Goal: Task Accomplishment & Management: Manage account settings

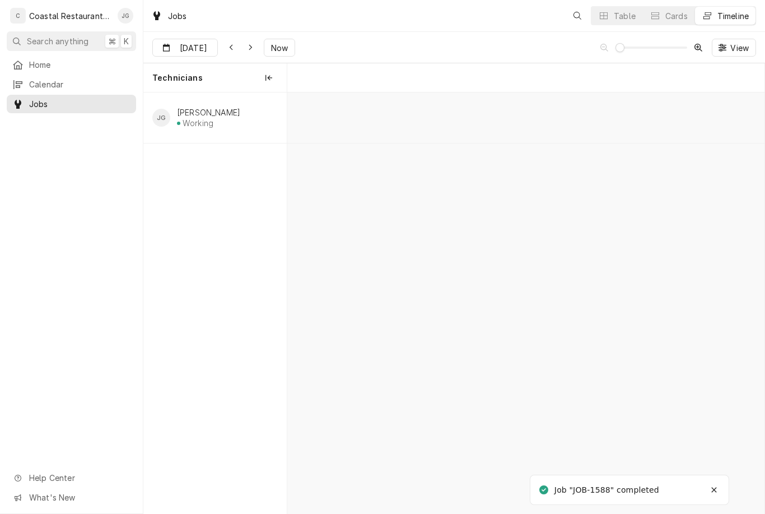
scroll to position [0, 9457]
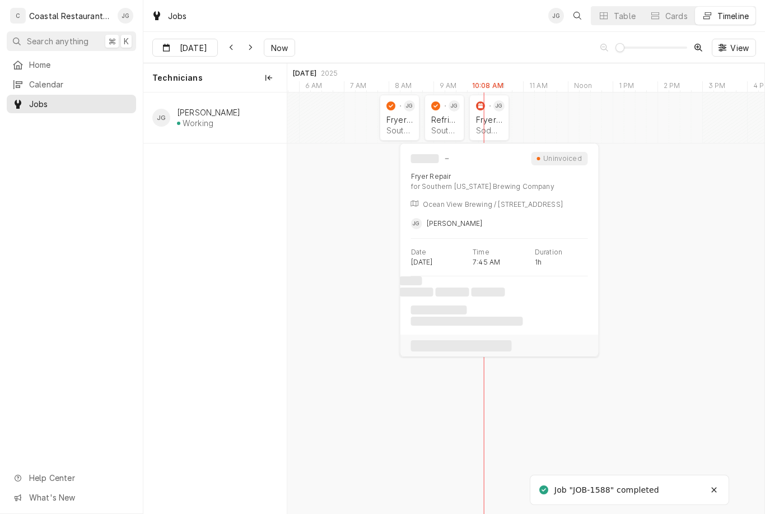
click at [399, 125] on div "Southern Delaware Brewing Company | Ocean View, 19970" at bounding box center [400, 130] width 26 height 10
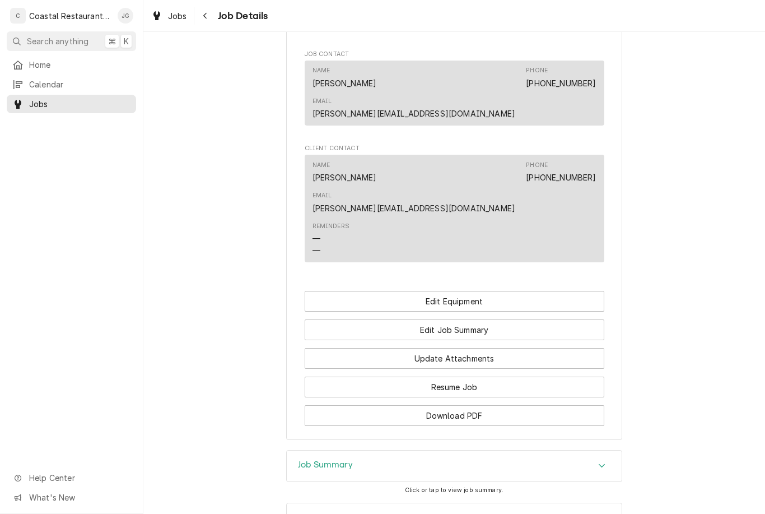
scroll to position [960, 0]
click at [519, 320] on button "Edit Job Summary" at bounding box center [455, 330] width 300 height 21
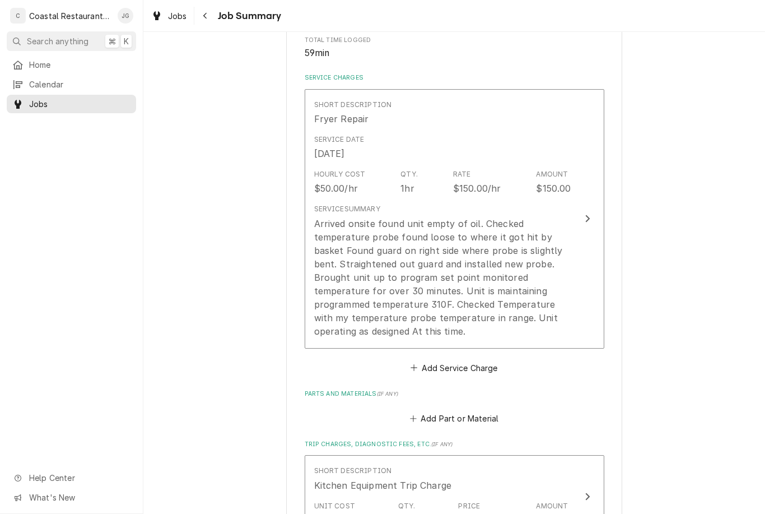
click at [514, 291] on div "Arrived onsite found unit empty of oil. Checked temperature probe found loose t…" at bounding box center [442, 277] width 257 height 121
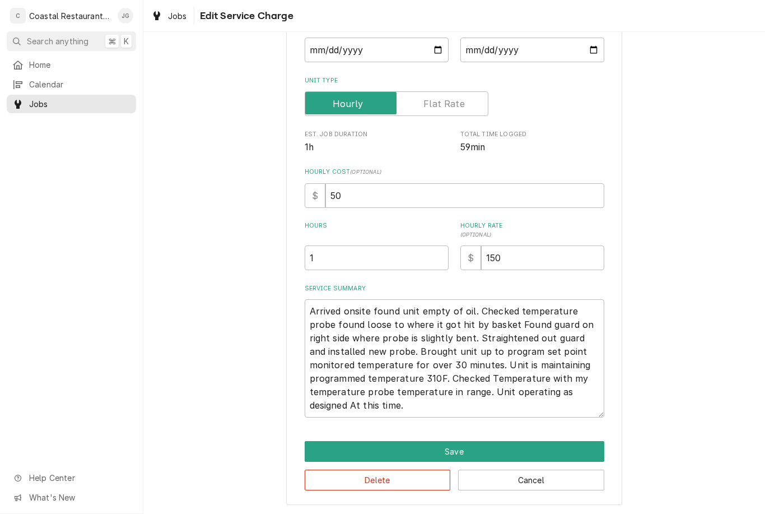
scroll to position [123, 0]
click at [450, 365] on textarea "Arrived onsite found unit empty of oil. Checked temperature probe found loose t…" at bounding box center [455, 358] width 300 height 118
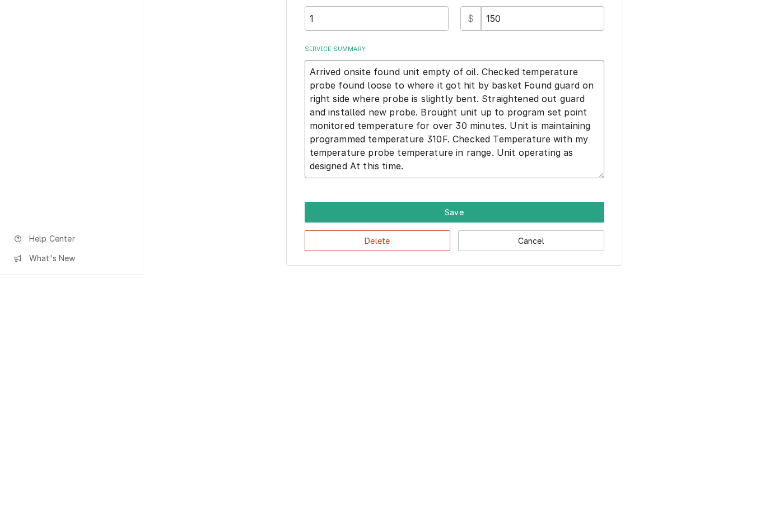
type textarea "x"
type textarea "Arrived onsite found unit empty of oil. Checked temperature probe found loose t…"
type textarea "x"
type textarea "Arrived onsite found unit empty of oil. Checked temperature probe found loose t…"
type textarea "x"
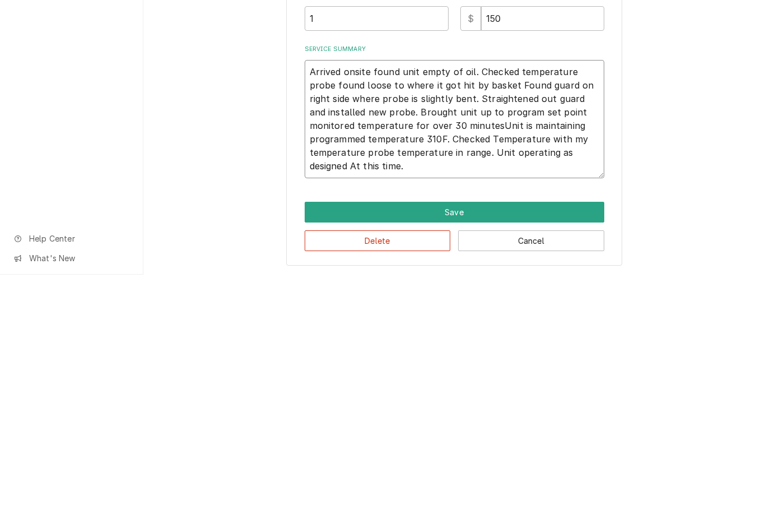
type textarea "Arrived onsite found unit empty of oil. Checked temperature probe found loose t…"
type textarea "x"
type textarea "Arrived onsite found unit empty of oil. Checked temperature probe found loose t…"
type textarea "x"
type textarea "Arrived onsite found unit empty of oil. Checked temperature probe found loose t…"
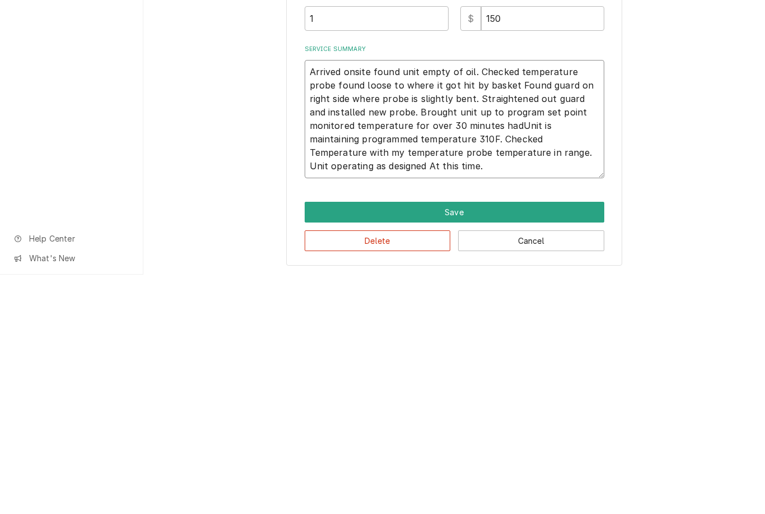
type textarea "x"
type textarea "Arrived onsite found unit empty of oil. Checked temperature probe found loose t…"
type textarea "x"
type textarea "Arrived onsite found unit empty of oil. Checked temperature probe found loose t…"
type textarea "x"
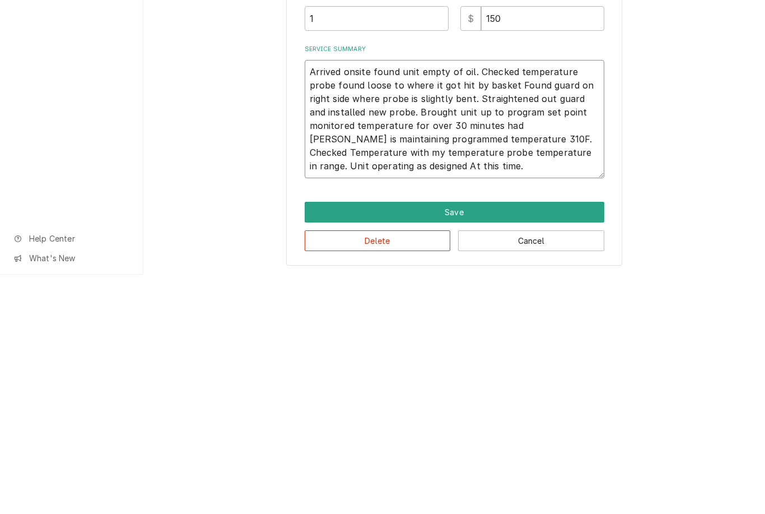
type textarea "Arrived onsite found unit empty of oil. Checked temperature probe found loose t…"
type textarea "x"
type textarea "Arrived onsite found unit empty of oil. Checked temperature probe found loose t…"
type textarea "x"
type textarea "Arrived onsite found unit empty of oil. Checked temperature probe found loose t…"
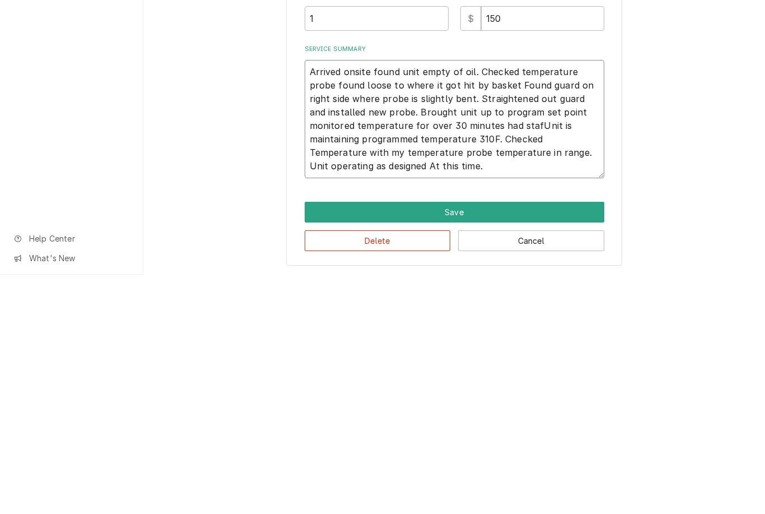
type textarea "x"
type textarea "Arrived onsite found unit empty of oil. Checked temperature probe found loose t…"
type textarea "x"
type textarea "Arrived onsite found unit empty of oil. Checked temperature probe found loose t…"
type textarea "x"
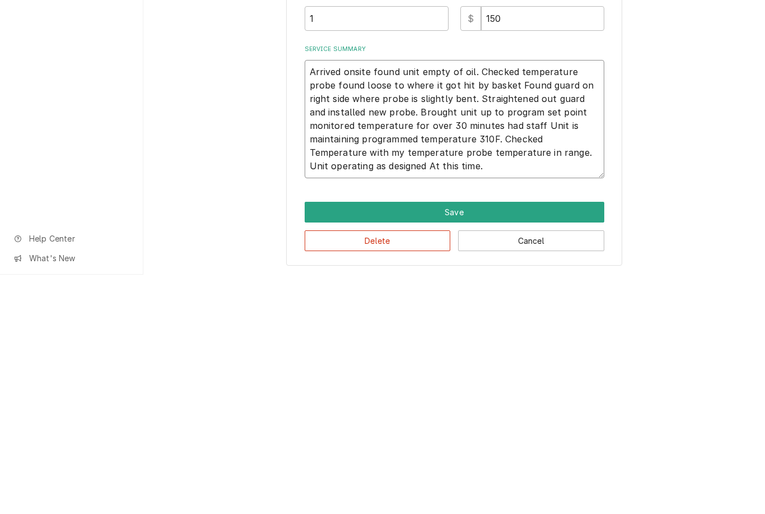
type textarea "Arrived onsite found unit empty of oil. Checked temperature probe found loose t…"
type textarea "x"
type textarea "Arrived onsite found unit empty of oil. Checked temperature probe found loose t…"
type textarea "x"
type textarea "Arrived onsite found unit empty of oil. Checked temperature probe found loose t…"
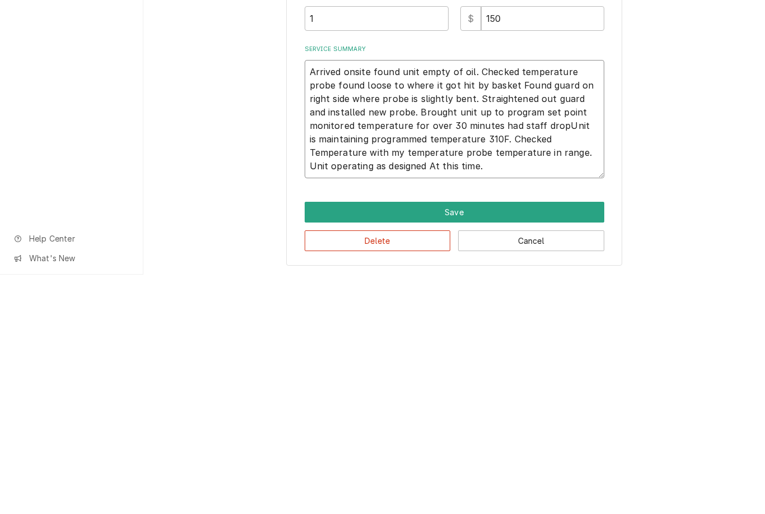
type textarea "x"
type textarea "Arrived onsite found unit empty of oil. Checked temperature probe found loose t…"
type textarea "x"
type textarea "Arrived onsite found unit empty of oil. Checked temperature probe found loose t…"
type textarea "x"
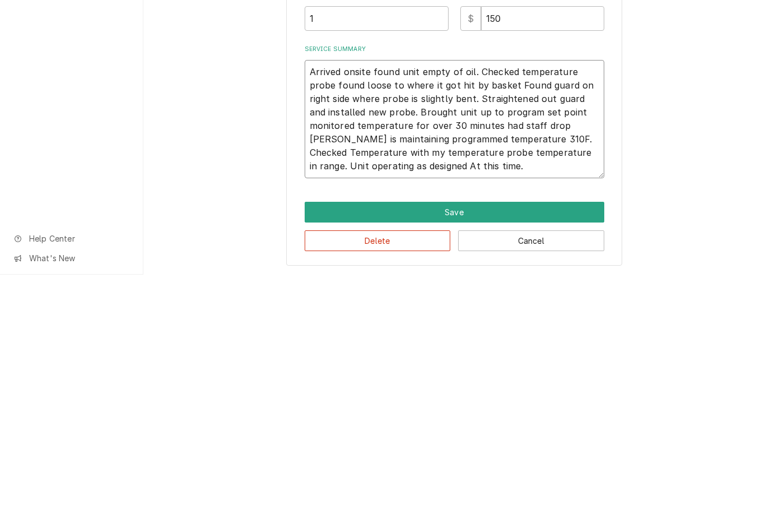
type textarea "Arrived onsite found unit empty of oil. Checked temperature probe found loose t…"
type textarea "x"
type textarea "Arrived onsite found unit empty of oil. Checked temperature probe found loose t…"
type textarea "x"
type textarea "Arrived onsite found unit empty of oil. Checked temperature probe found loose t…"
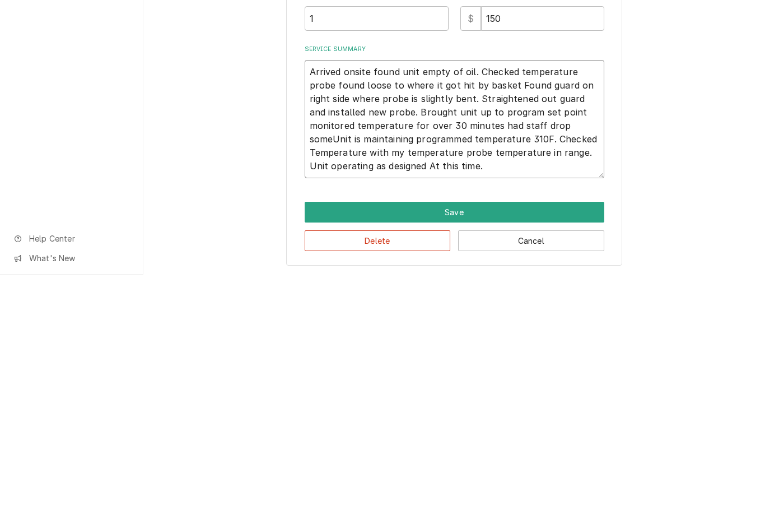
type textarea "x"
type textarea "Arrived onsite found unit empty of oil. Checked temperature probe found loose t…"
type textarea "x"
type textarea "Arrived onsite found unit empty of oil. Checked temperature probe found loose t…"
type textarea "x"
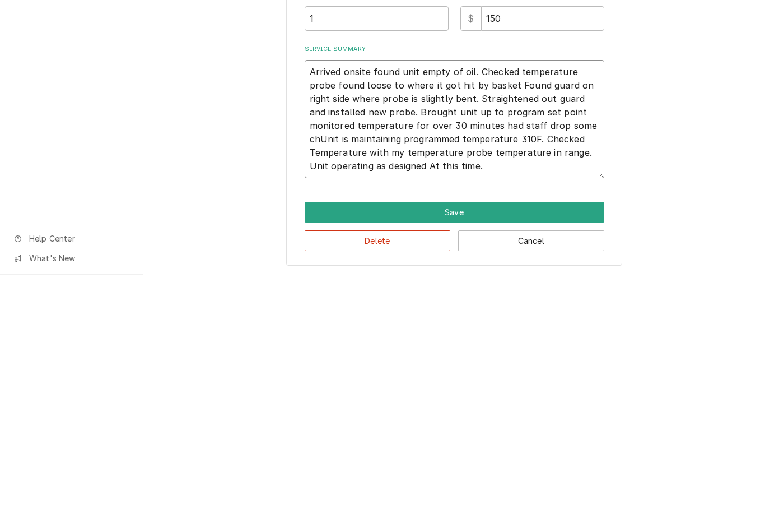
type textarea "Arrived onsite found unit empty of oil. Checked temperature probe found loose t…"
type textarea "x"
type textarea "Arrived onsite found unit empty of oil. Checked temperature probe found loose t…"
type textarea "x"
type textarea "Arrived onsite found unit empty of oil. Checked temperature probe found loose t…"
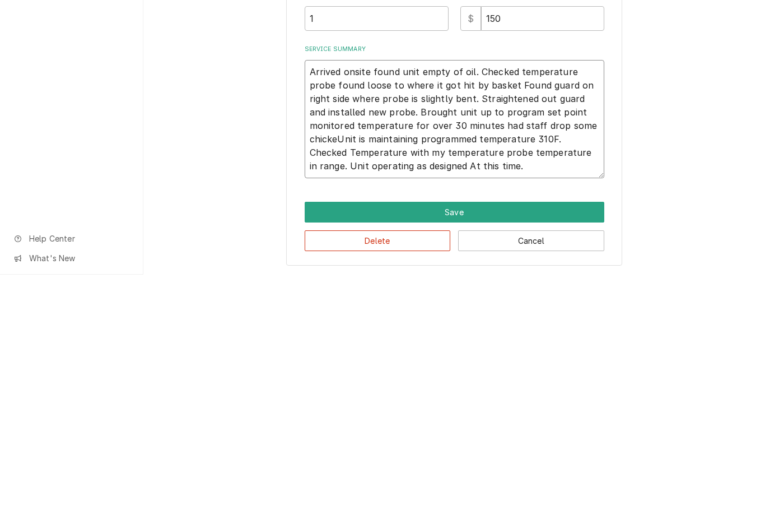
type textarea "x"
type textarea "Arrived onsite found unit empty of oil. Checked temperature probe found loose t…"
type textarea "x"
type textarea "Arrived onsite found unit empty of oil. Checked temperature probe found loose t…"
type textarea "x"
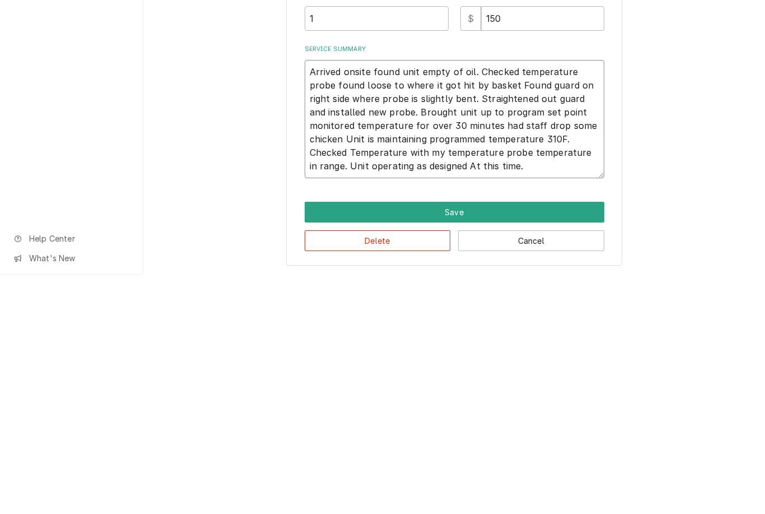
type textarea "Arrived onsite found unit empty of oil. Checked temperature probe found loose t…"
type textarea "x"
type textarea "Arrived onsite found unit empty of oil. Checked temperature probe found loose t…"
type textarea "x"
type textarea "Arrived onsite found unit empty of oil. Checked temperature probe found loose t…"
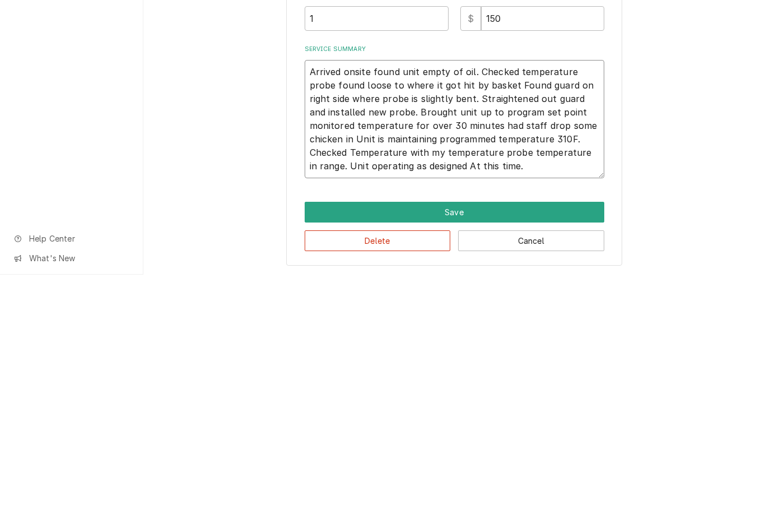
type textarea "x"
type textarea "Arrived onsite found unit empty of oil. Checked temperature probe found loose t…"
type textarea "x"
type textarea "Arrived onsite found unit empty of oil. Checked temperature probe found loose t…"
type textarea "x"
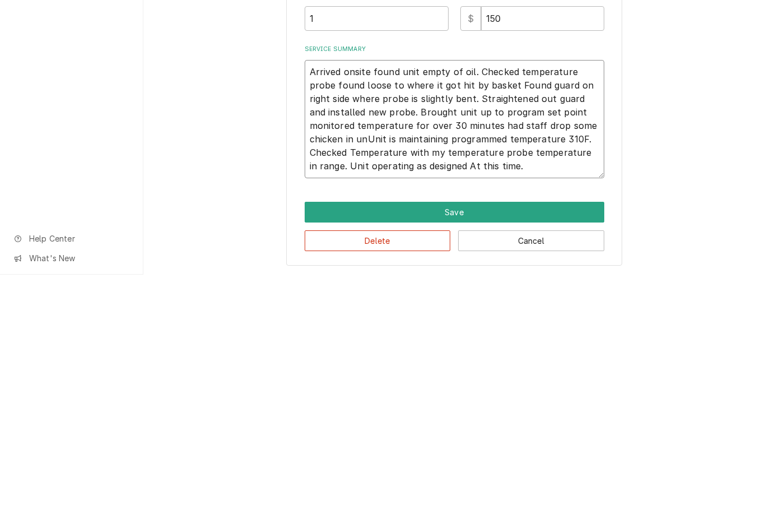
type textarea "Arrived onsite found unit empty of oil. Checked temperature probe found loose t…"
type textarea "x"
type textarea "Arrived onsite found unit empty of oil. Checked temperature probe found loose t…"
type textarea "x"
type textarea "Arrived onsite found unit empty of oil. Checked temperature probe found loose t…"
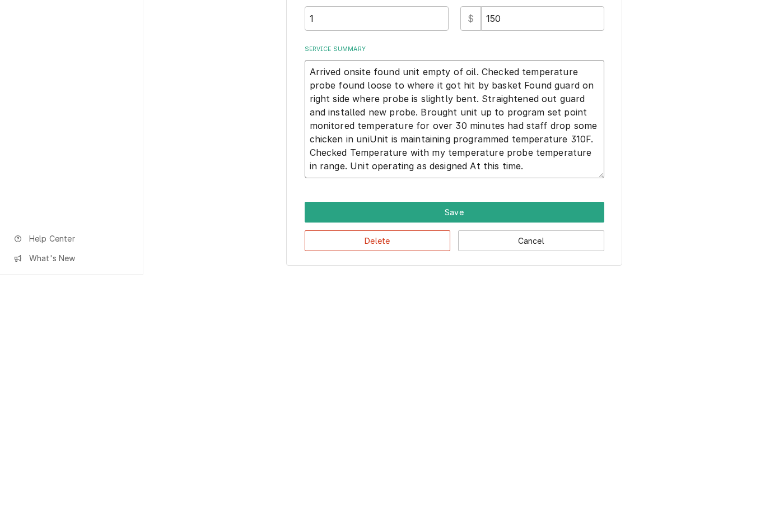
type textarea "x"
type textarea "Arrived onsite found unit empty of oil. Checked temperature probe found loose t…"
type textarea "x"
type textarea "Arrived onsite found unit empty of oil. Checked temperature probe found loose t…"
type textarea "x"
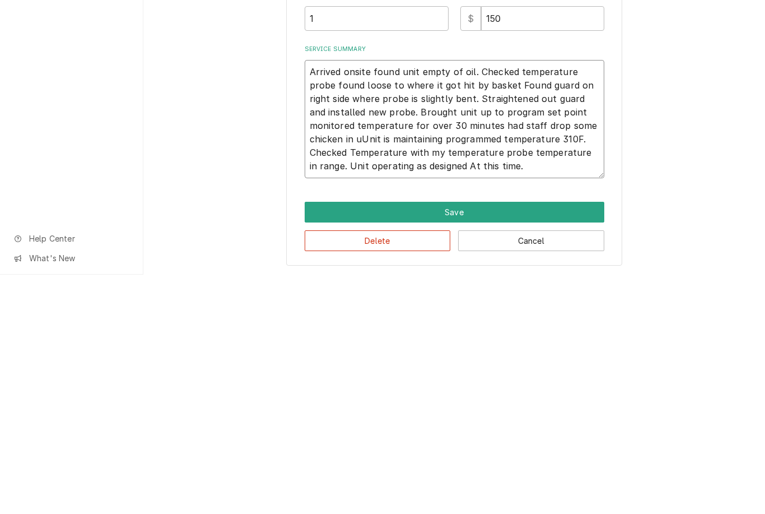
type textarea "Arrived onsite found unit empty of oil. Checked temperature probe found loose t…"
type textarea "x"
type textarea "Arrived onsite found unit empty of oil. Checked temperature probe found loose t…"
type textarea "x"
type textarea "Arrived onsite found unit empty of oil. Checked temperature probe found loose t…"
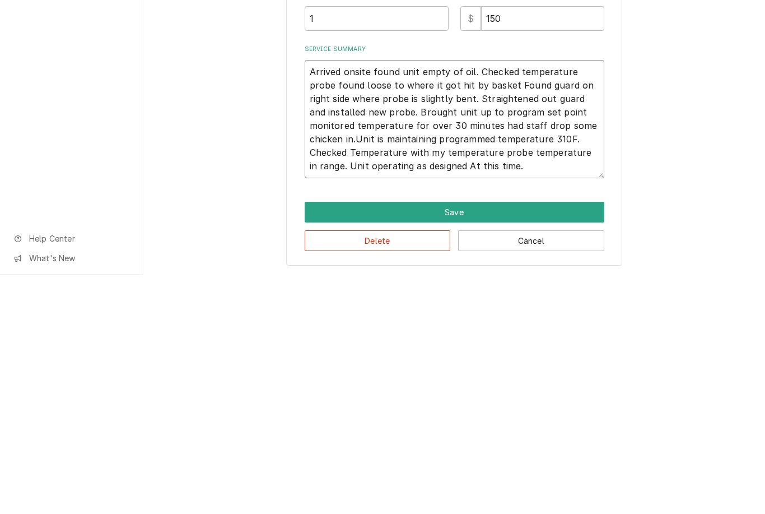
type textarea "x"
type textarea "Arrived onsite found unit empty of oil. Checked temperature probe found loose t…"
click at [710, 155] on div "Use the fields below to edit this service charge Short Description Fryer Repair…" at bounding box center [454, 217] width 622 height 594
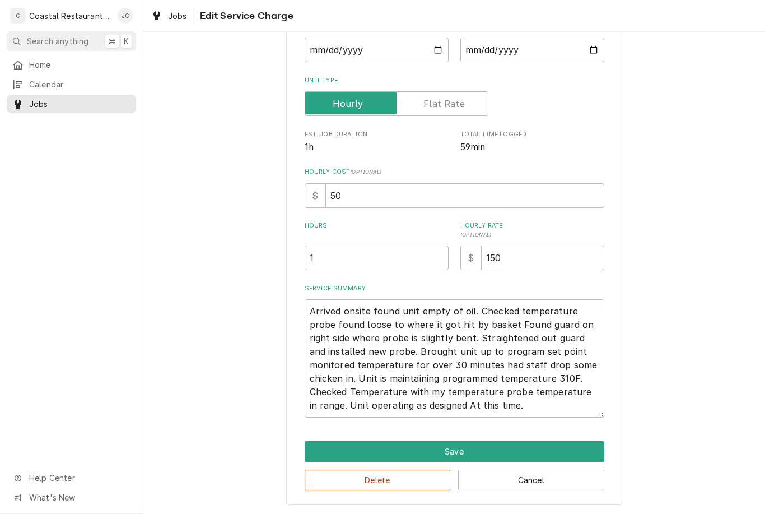
click at [504, 445] on button "Save" at bounding box center [455, 451] width 300 height 21
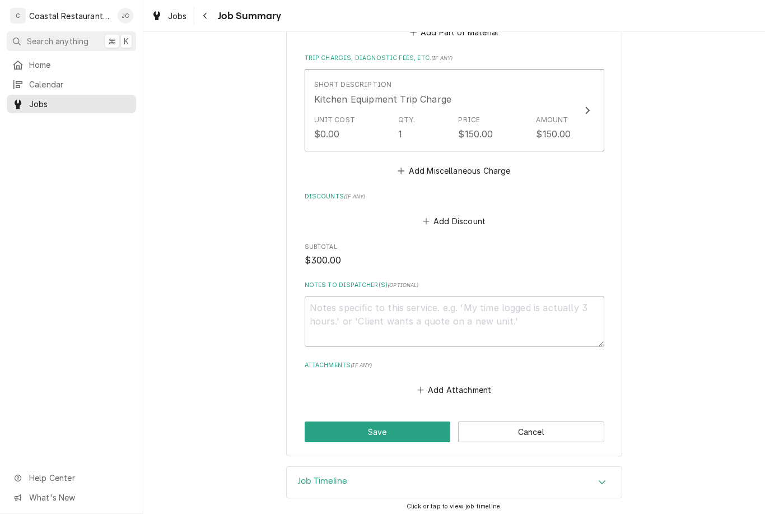
scroll to position [630, 0]
click at [348, 428] on button "Save" at bounding box center [378, 432] width 146 height 21
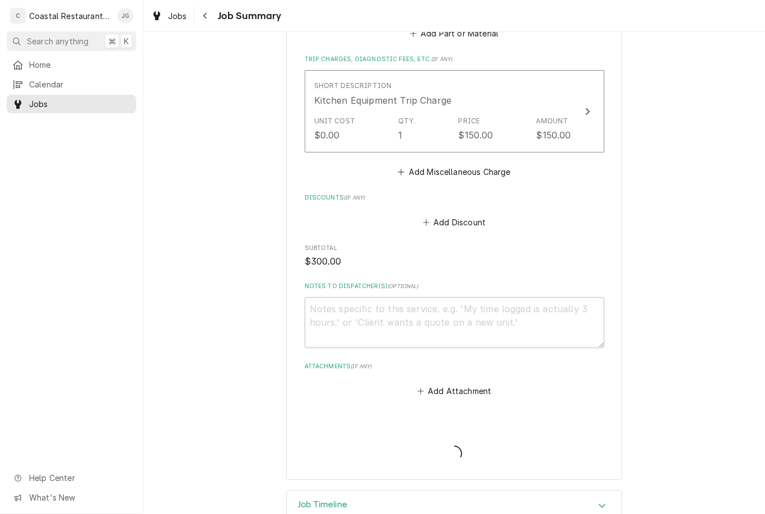
type textarea "x"
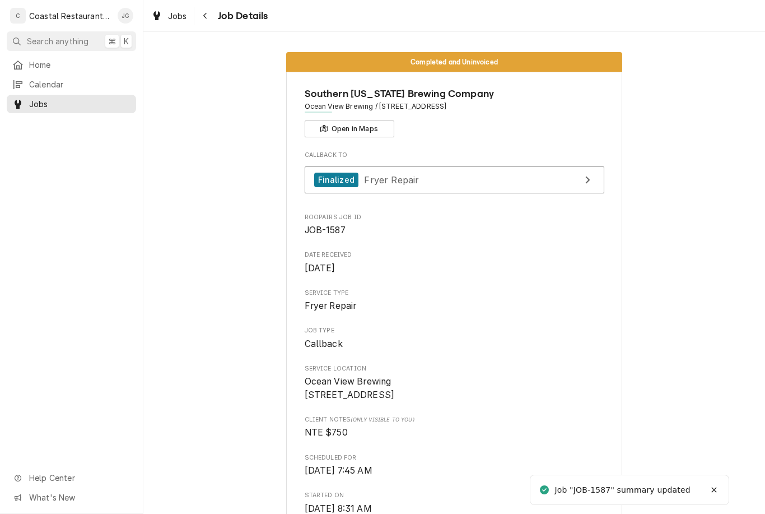
click at [52, 59] on span "Home" at bounding box center [79, 65] width 101 height 12
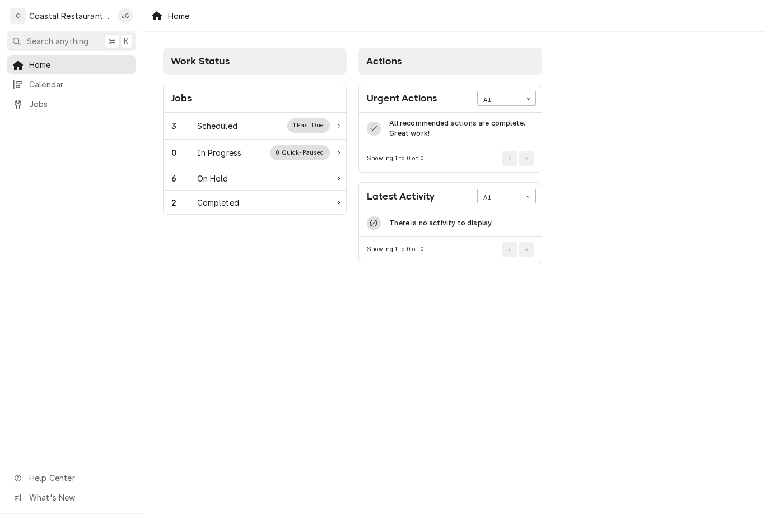
click at [203, 116] on div "3 Scheduled 1 Past Due" at bounding box center [255, 126] width 183 height 27
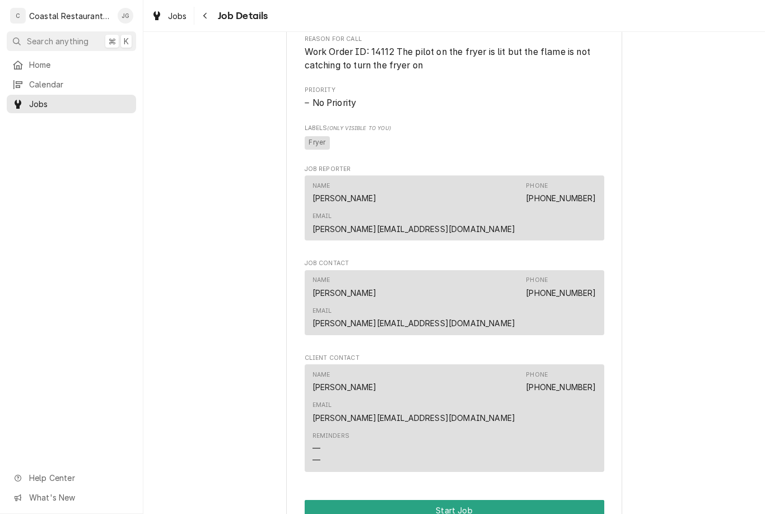
scroll to position [588, 0]
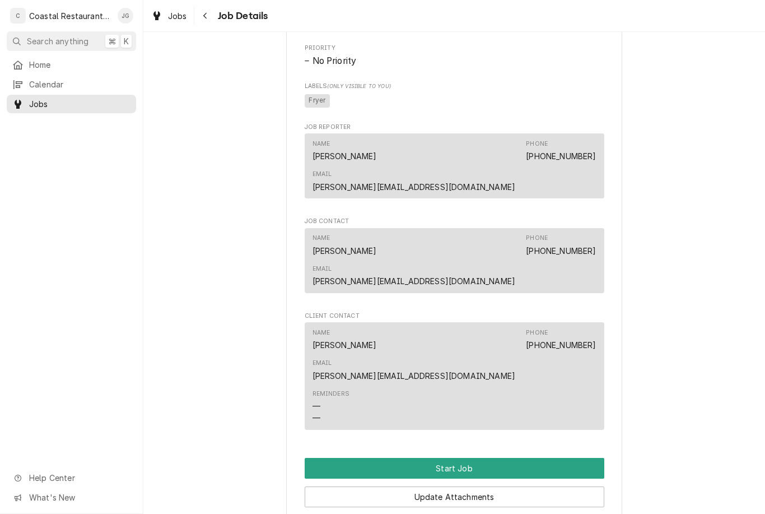
click at [464, 458] on button "Start Job" at bounding box center [455, 468] width 300 height 21
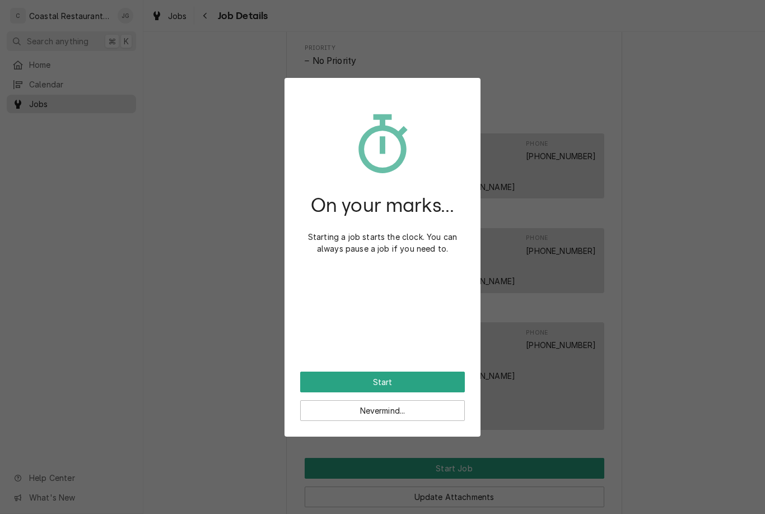
click at [385, 379] on button "Start" at bounding box center [382, 381] width 165 height 21
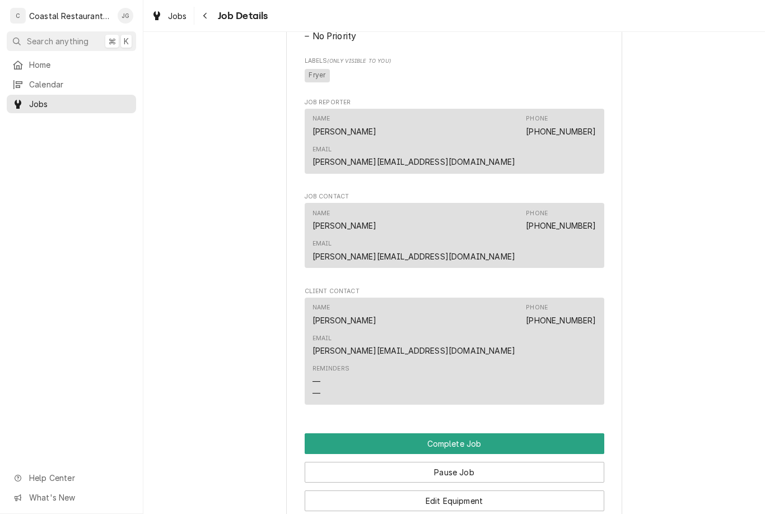
scroll to position [650, 0]
